Goal: Communication & Community: Answer question/provide support

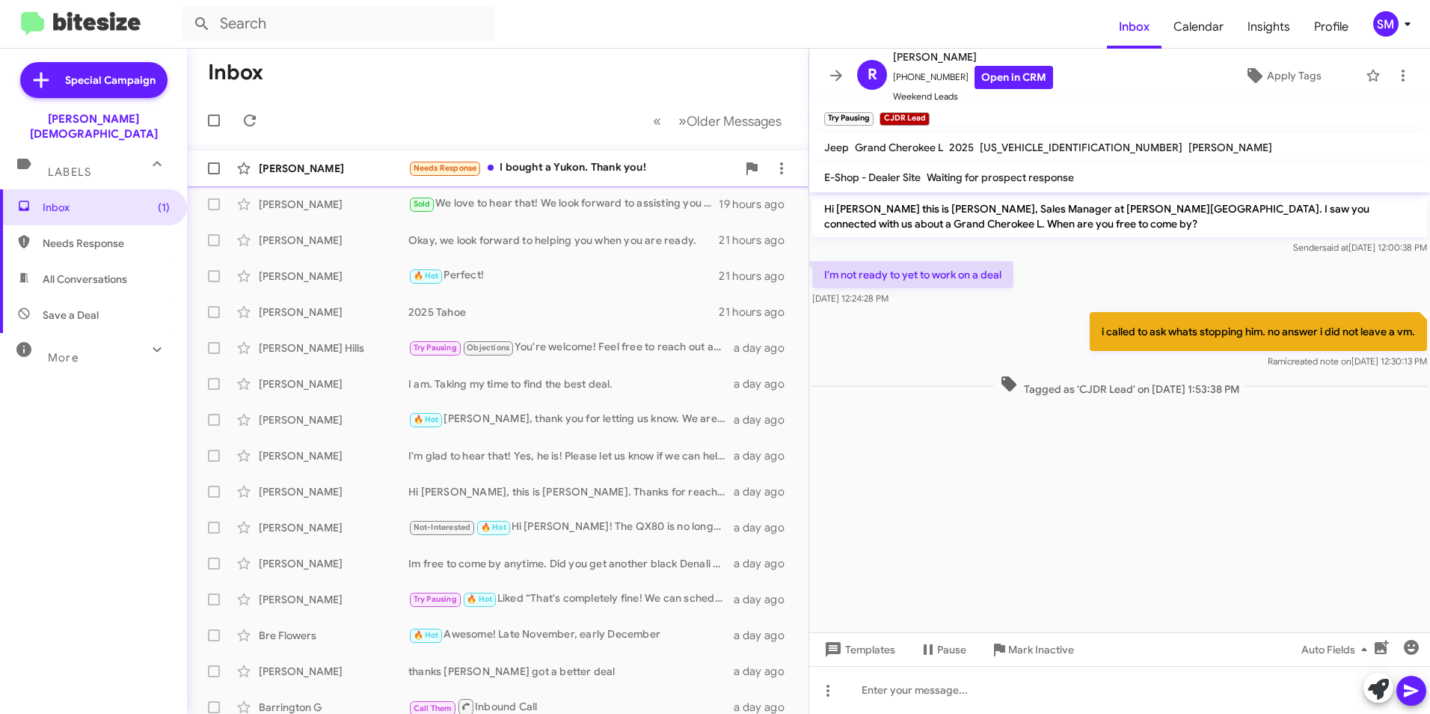
click at [280, 162] on div "[PERSON_NAME]" at bounding box center [334, 168] width 150 height 15
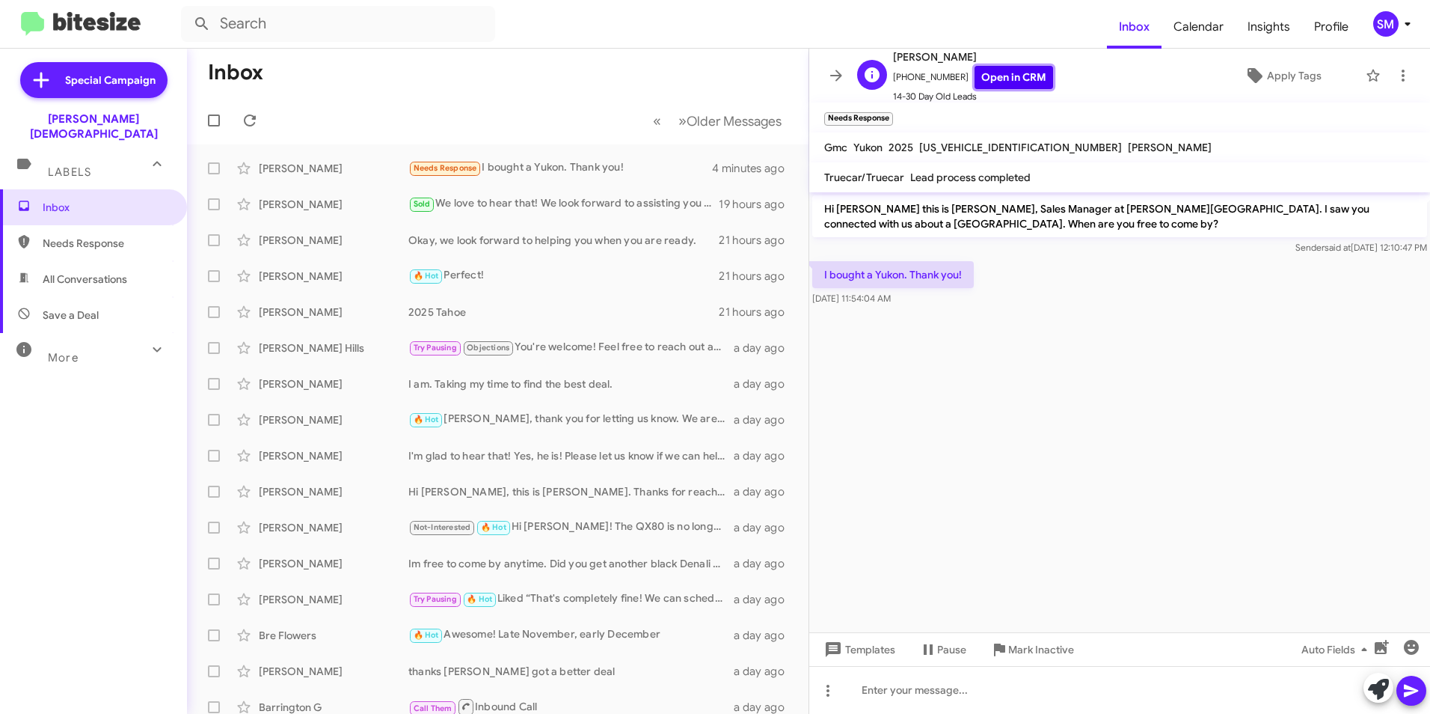
click at [1002, 82] on link "Open in CRM" at bounding box center [1014, 77] width 79 height 23
click at [627, 269] on div "🔥 Hot Perfect!" at bounding box center [572, 275] width 328 height 17
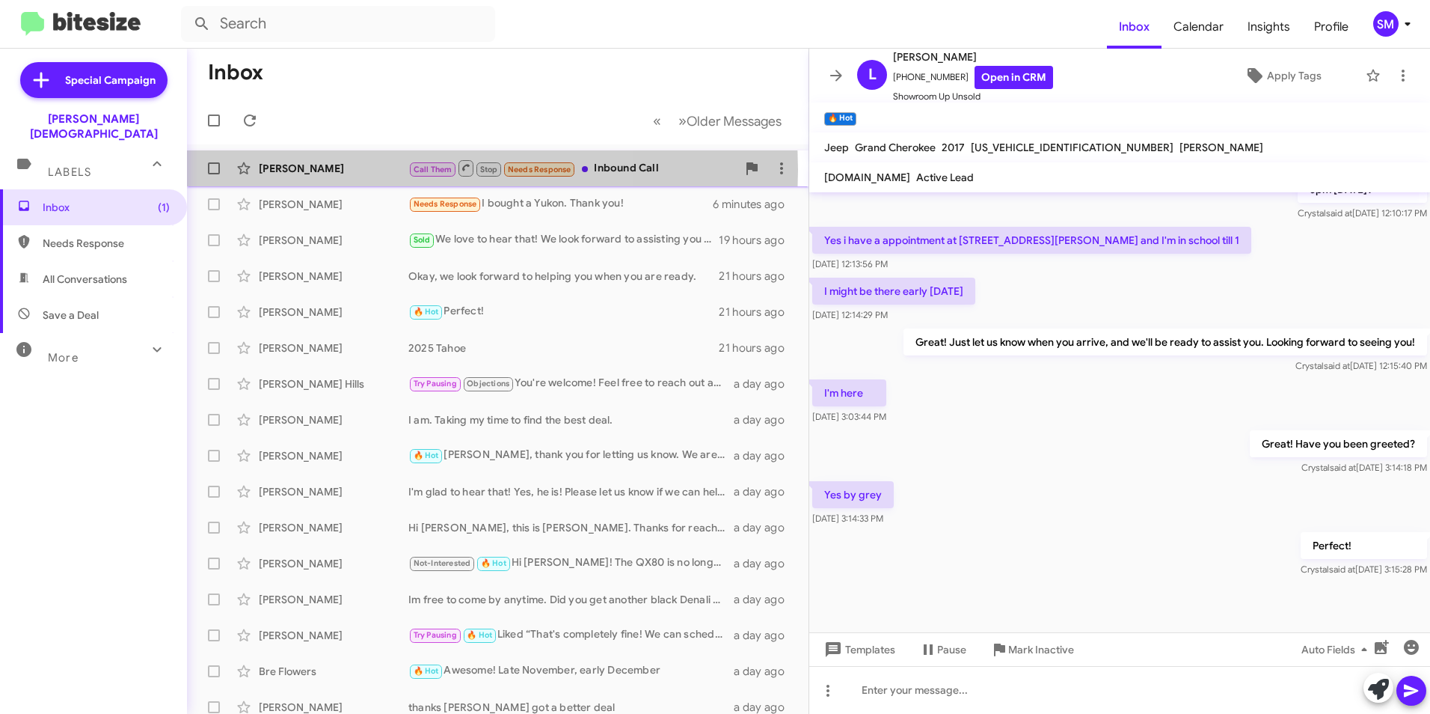
click at [335, 170] on div "[PERSON_NAME]" at bounding box center [334, 168] width 150 height 15
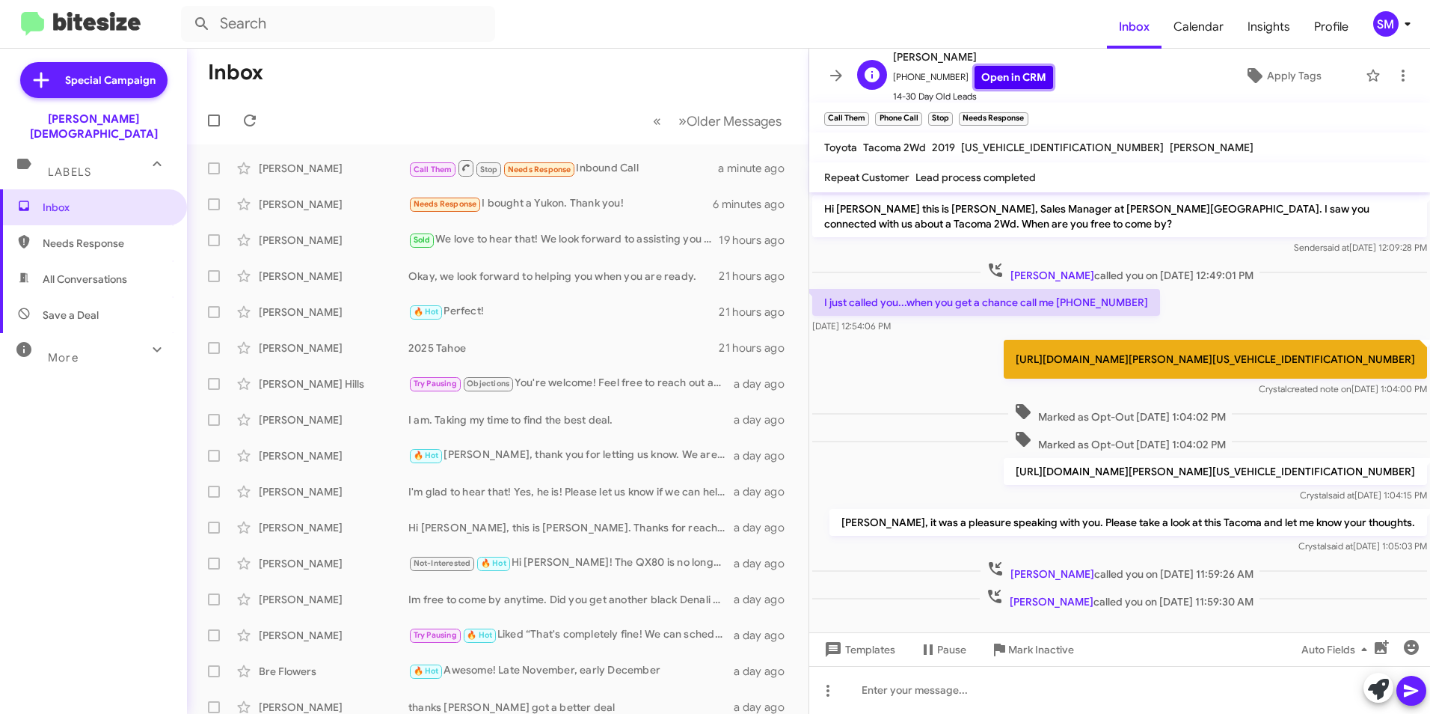
click at [1002, 81] on link "Open in CRM" at bounding box center [1014, 77] width 79 height 23
